Goal: Information Seeking & Learning: Find specific fact

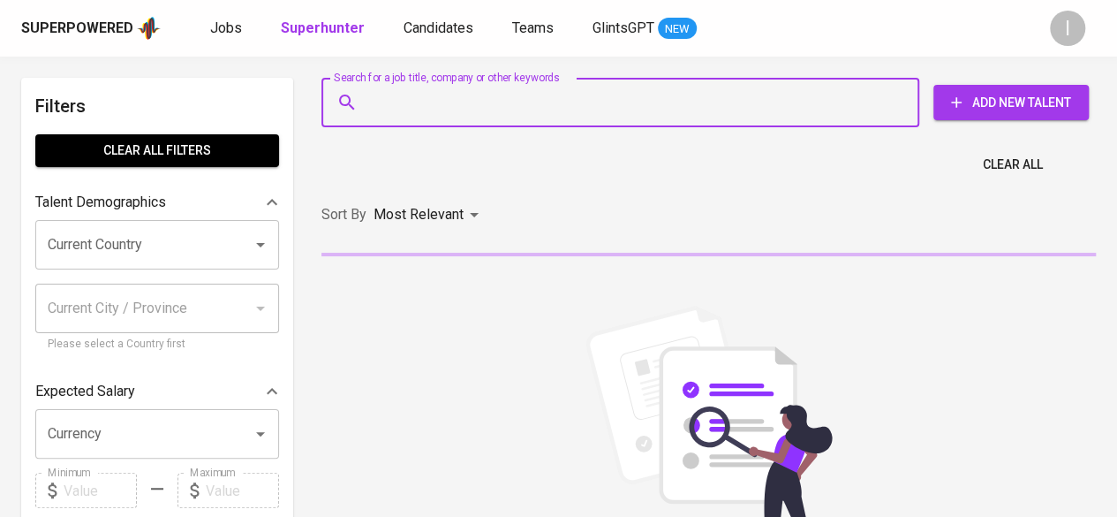
click at [686, 100] on input "Search for a job title, company or other keywords" at bounding box center [625, 103] width 520 height 34
paste input "[EMAIL_ADDRESS][DOMAIN_NAME]"
type input "[EMAIL_ADDRESS][DOMAIN_NAME]"
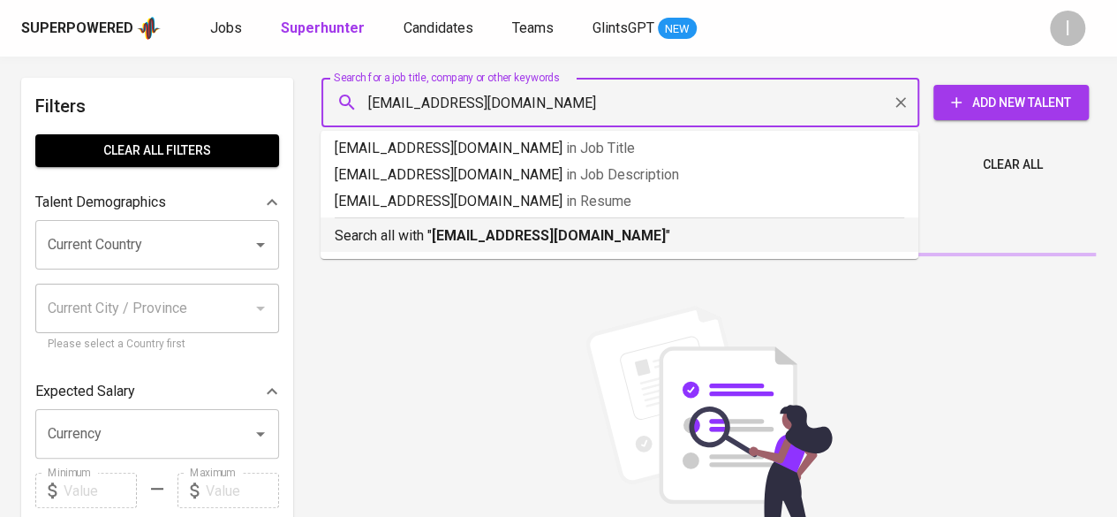
click at [620, 221] on div "Search all with " [EMAIL_ADDRESS][DOMAIN_NAME] "" at bounding box center [620, 231] width 570 height 29
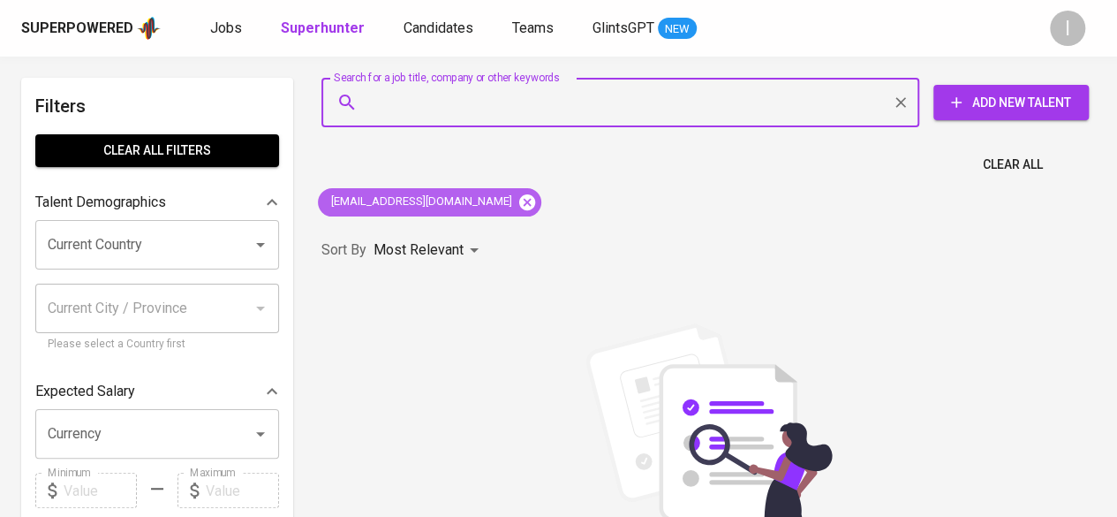
click at [519, 205] on icon at bounding box center [527, 201] width 16 height 16
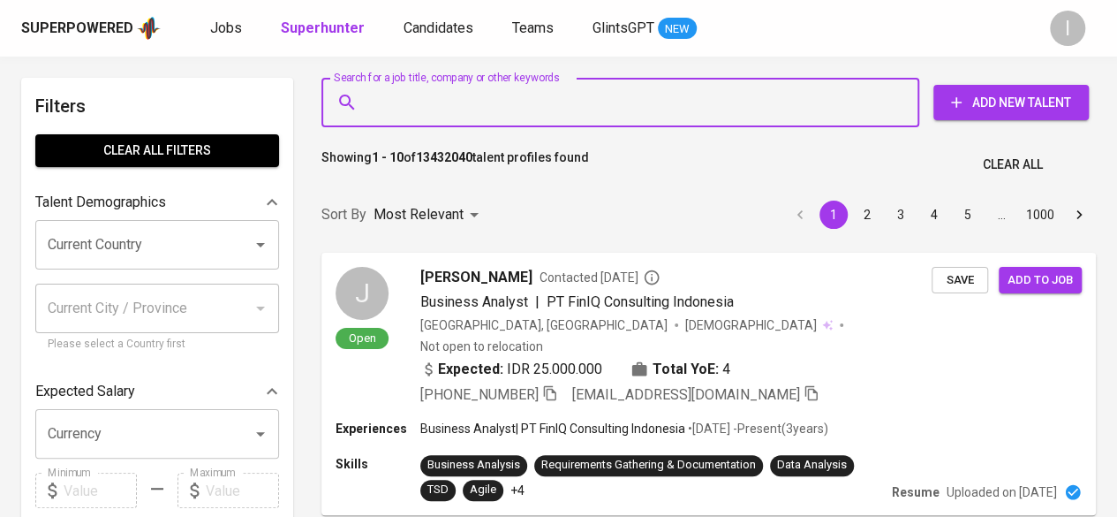
click at [497, 96] on input "Search for a job title, company or other keywords" at bounding box center [625, 103] width 520 height 34
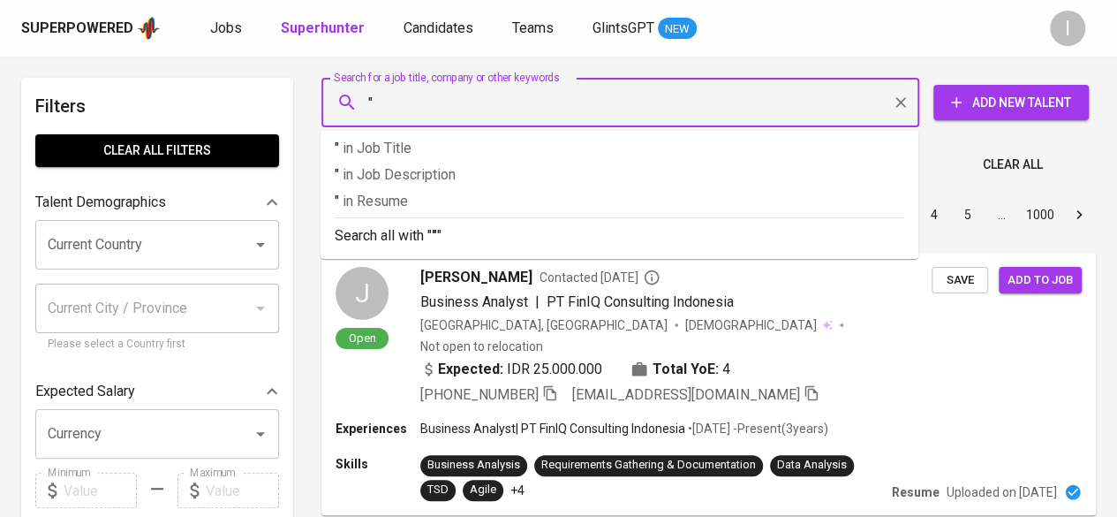
paste input "[PERSON_NAME]"
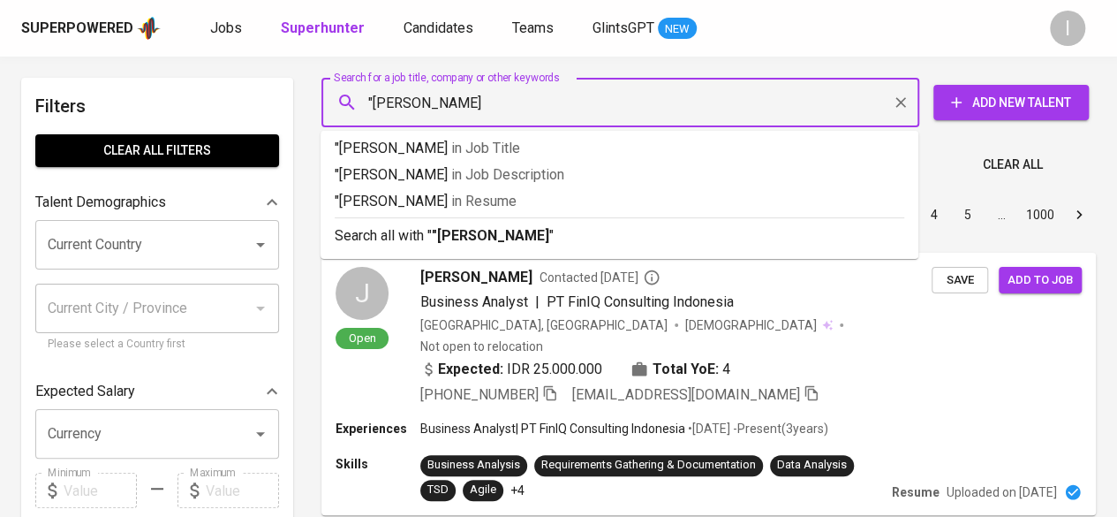
type input ""[PERSON_NAME]""
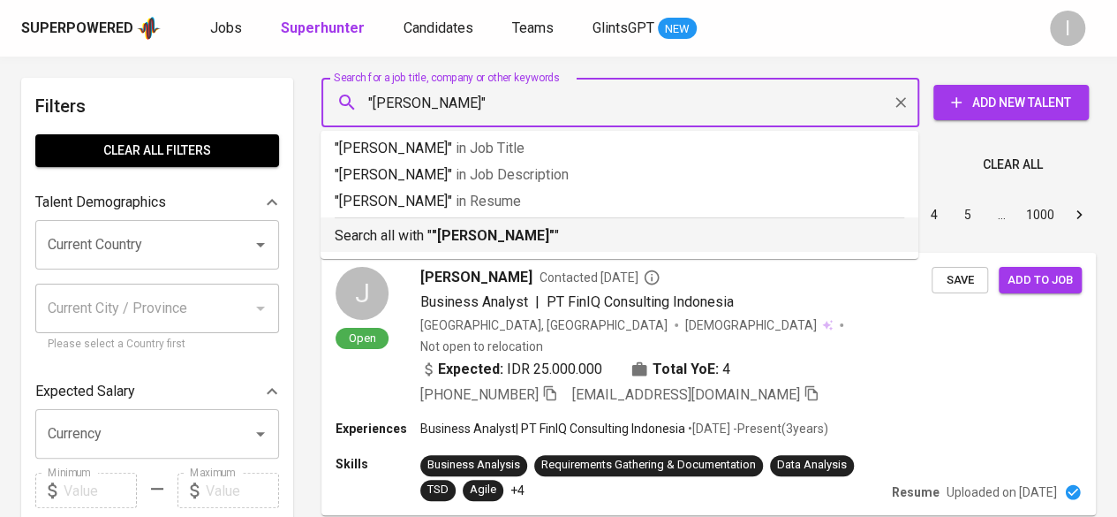
click at [631, 229] on p "Search all with " "[PERSON_NAME]" "" at bounding box center [620, 235] width 570 height 21
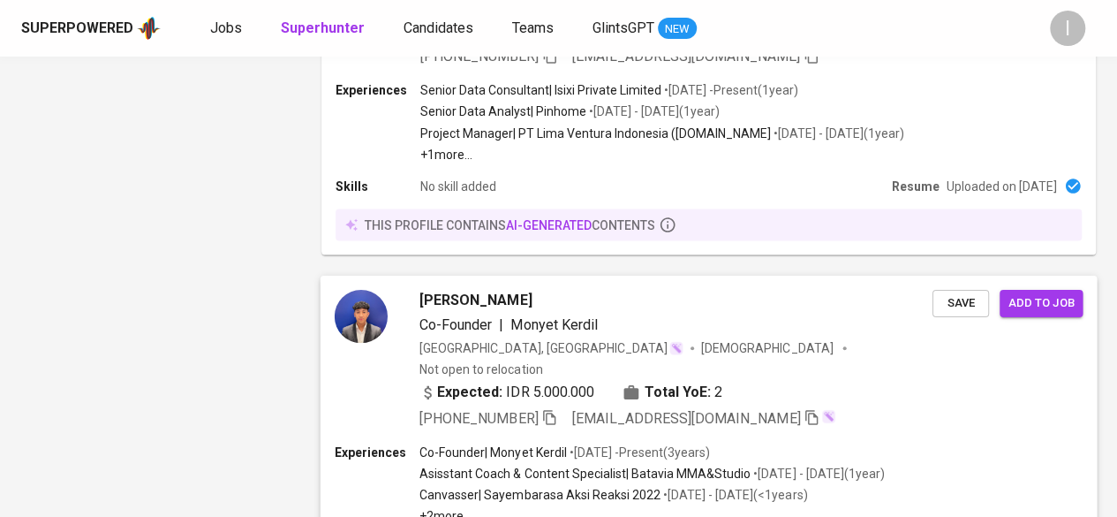
scroll to position [1738, 0]
